Goal: Navigation & Orientation: Find specific page/section

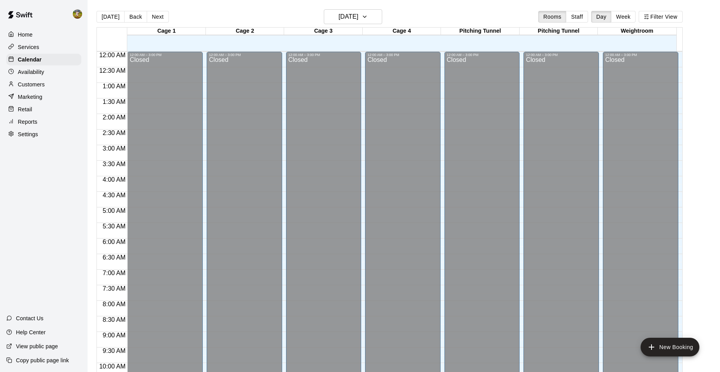
scroll to position [394, 0]
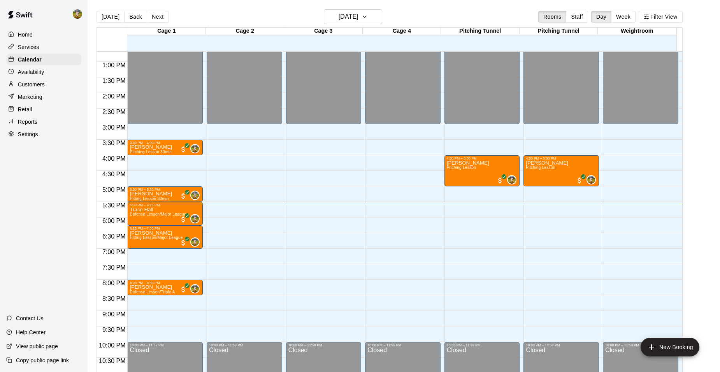
click at [39, 85] on p "Customers" at bounding box center [31, 85] width 27 height 8
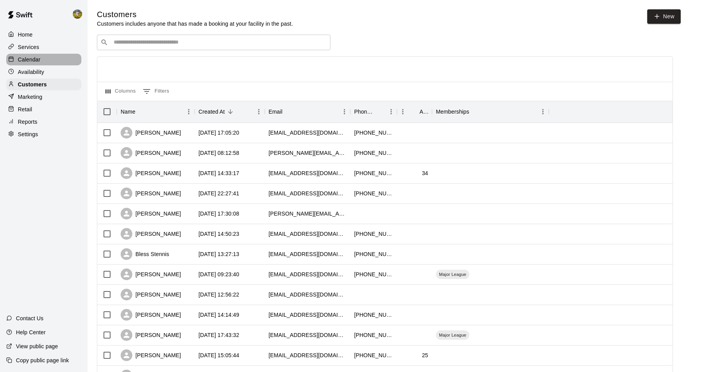
click at [33, 60] on p "Calendar" at bounding box center [29, 60] width 23 height 8
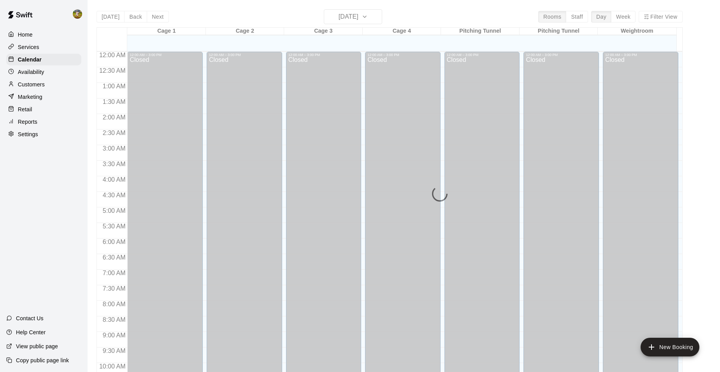
scroll to position [394, 0]
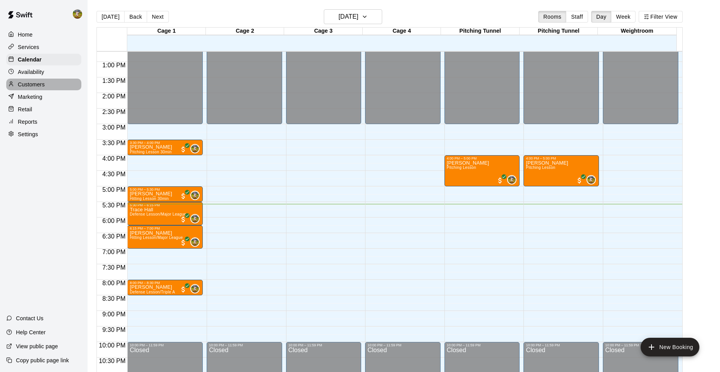
click at [51, 89] on div "Customers" at bounding box center [43, 85] width 75 height 12
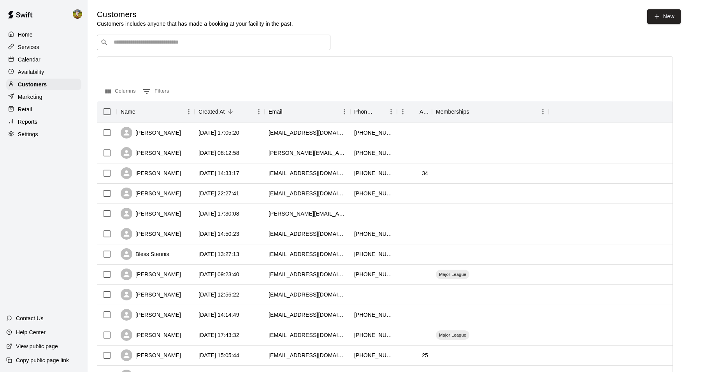
click at [30, 62] on p "Calendar" at bounding box center [29, 60] width 23 height 8
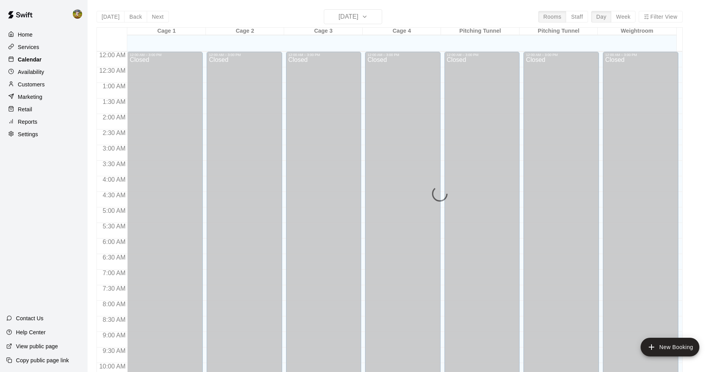
scroll to position [394, 0]
